Goal: Transaction & Acquisition: Purchase product/service

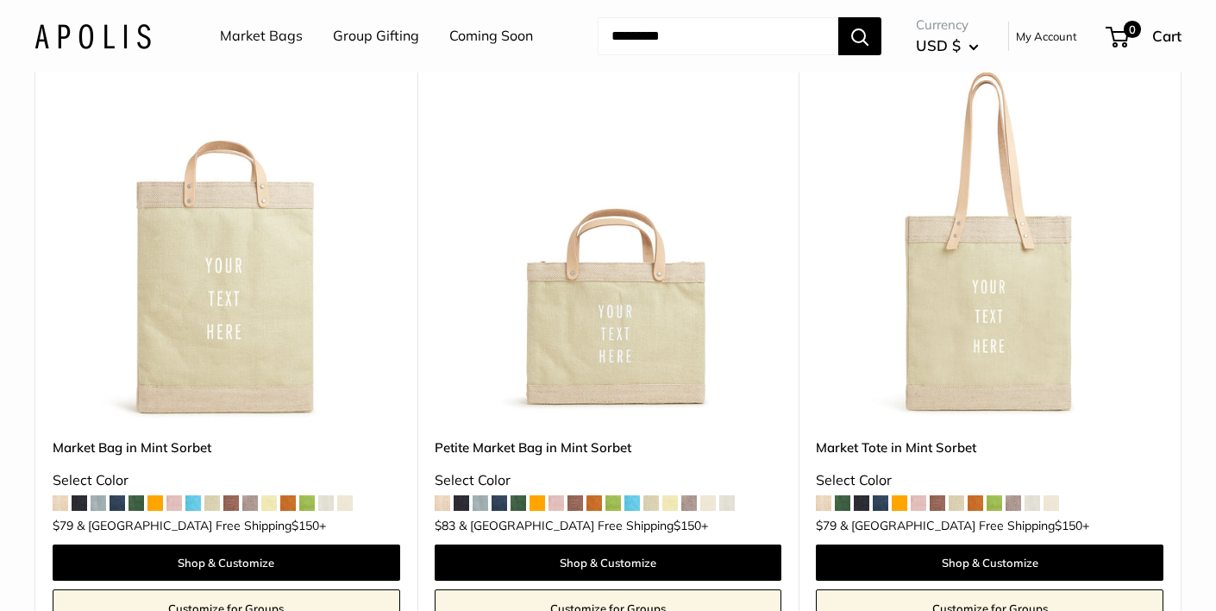
scroll to position [1544, 0]
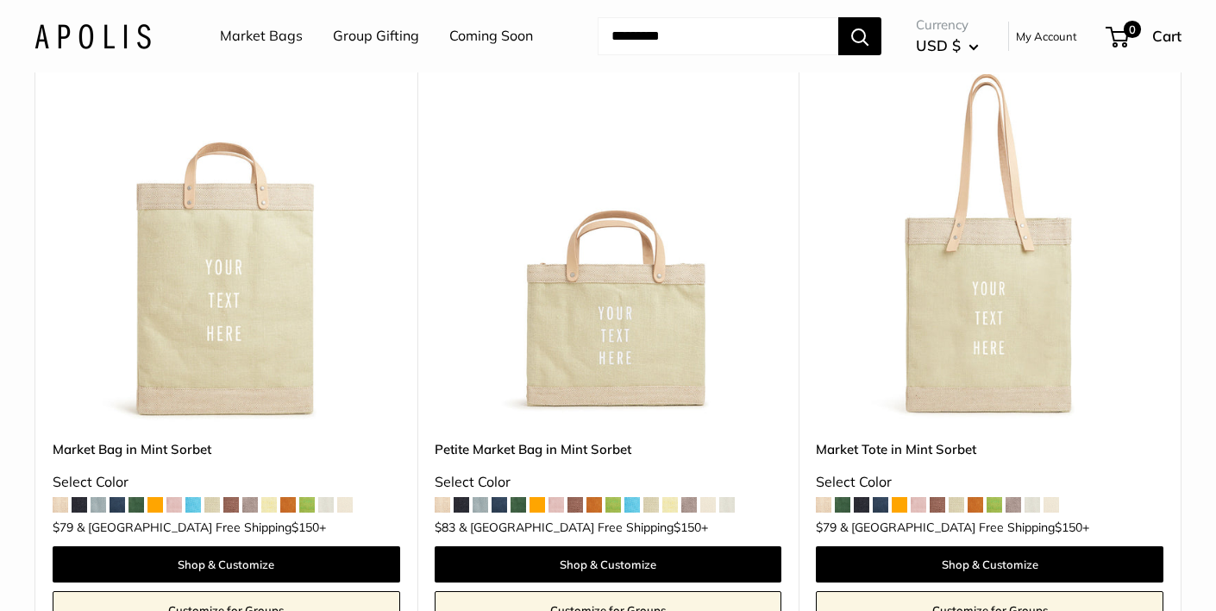
click at [901, 497] on span at bounding box center [900, 505] width 16 height 16
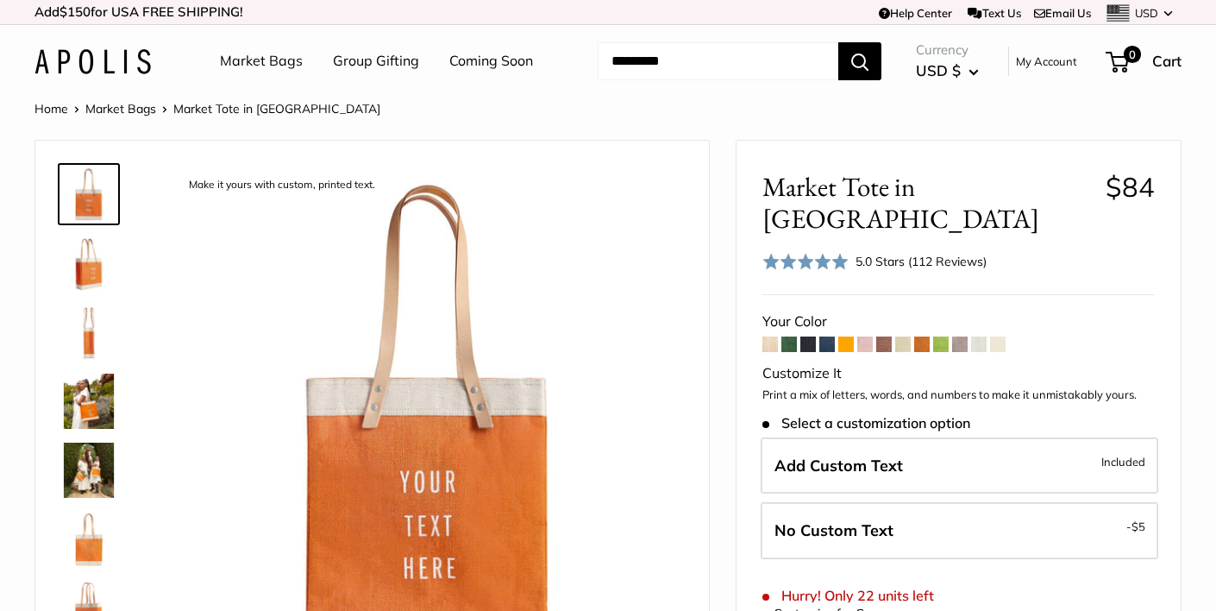
click at [87, 264] on img at bounding box center [88, 263] width 55 height 55
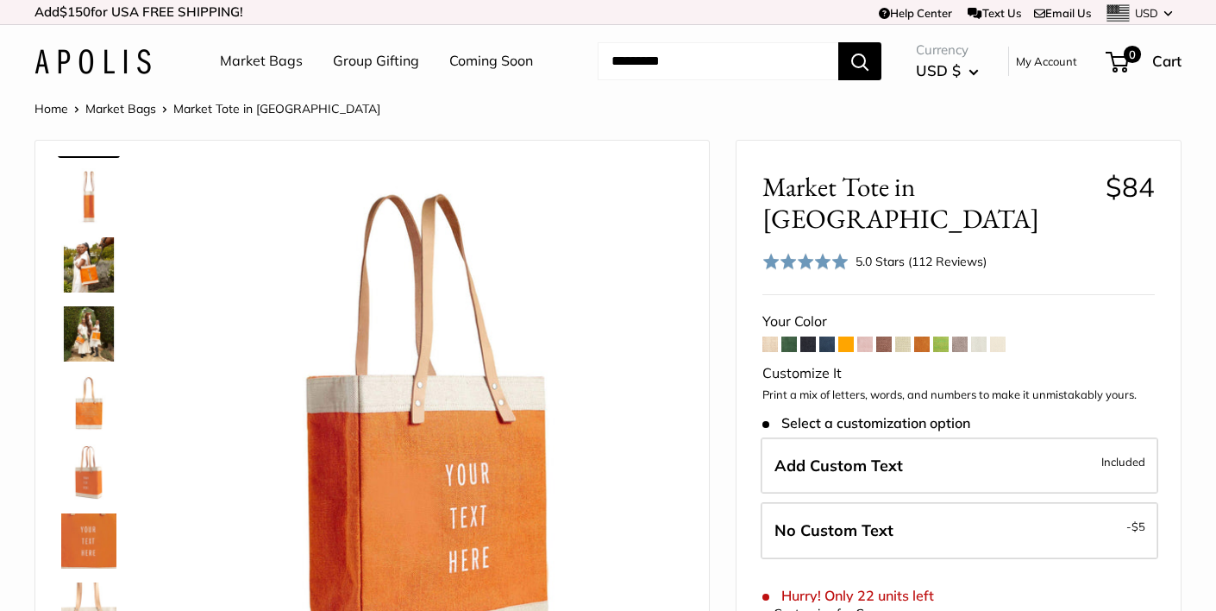
click at [84, 190] on img at bounding box center [88, 195] width 55 height 55
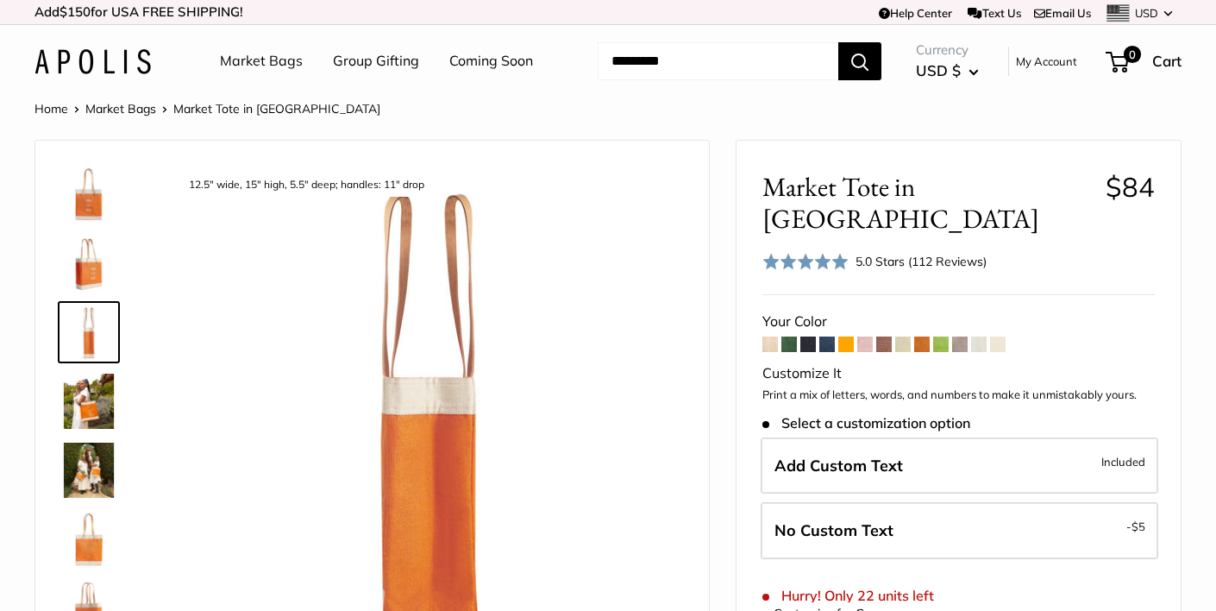
click at [83, 402] on img at bounding box center [88, 401] width 55 height 55
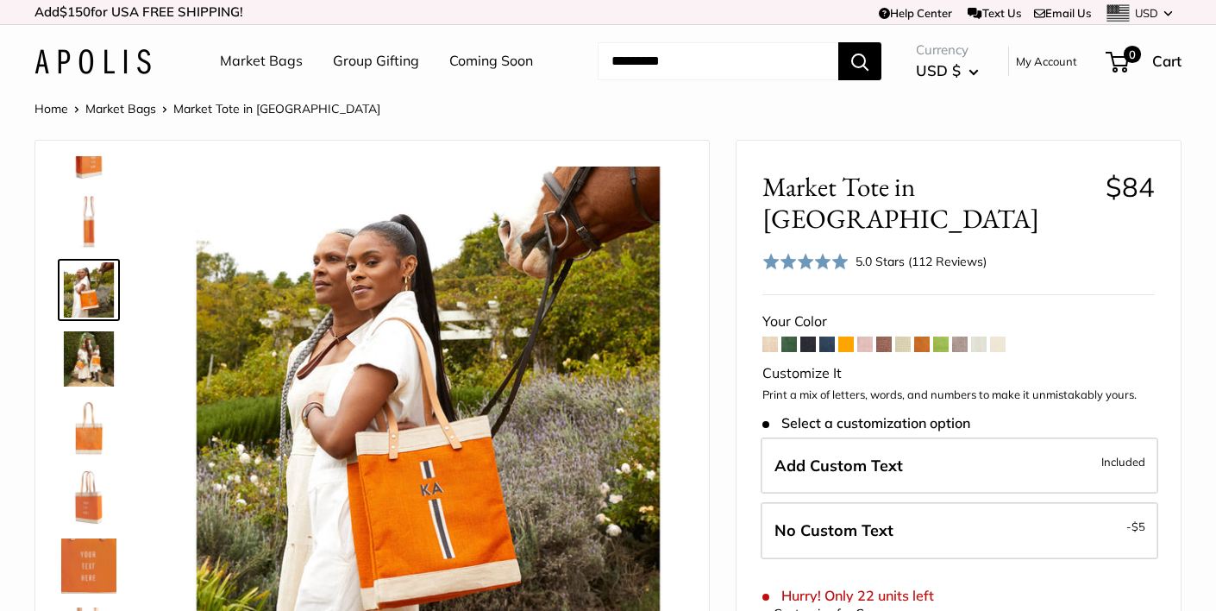
scroll to position [119, 0]
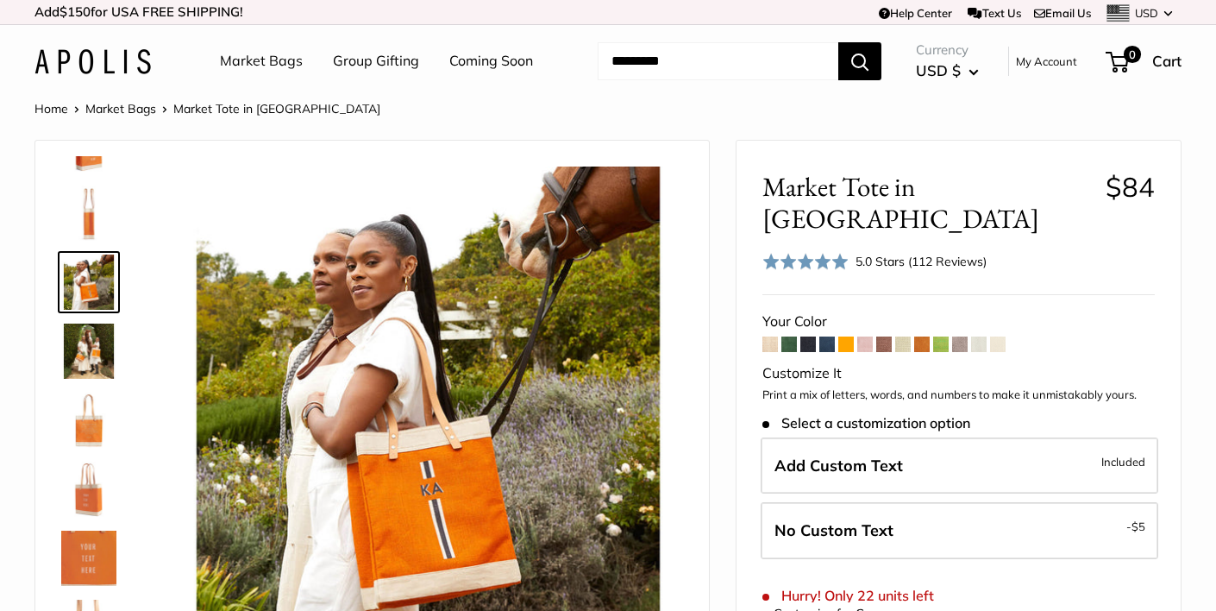
click at [91, 434] on img at bounding box center [88, 420] width 55 height 55
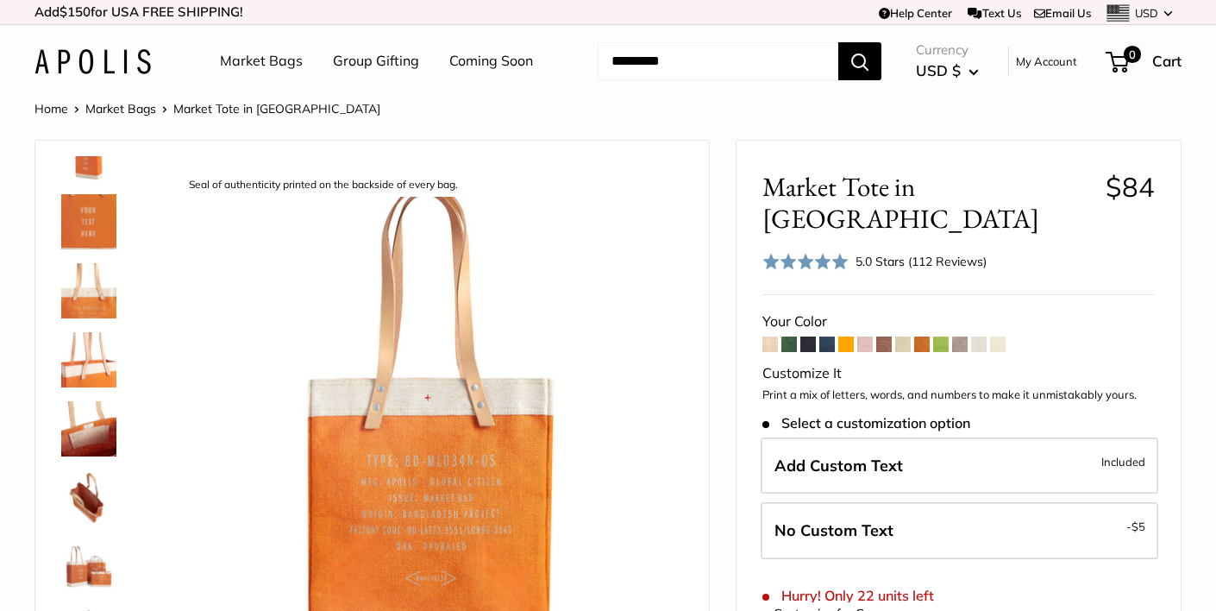
scroll to position [0, 0]
